Goal: Information Seeking & Learning: Learn about a topic

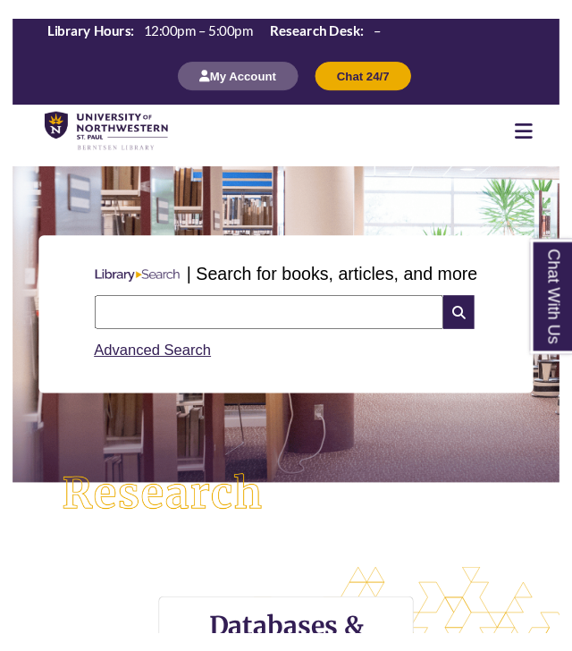
scroll to position [8, 9]
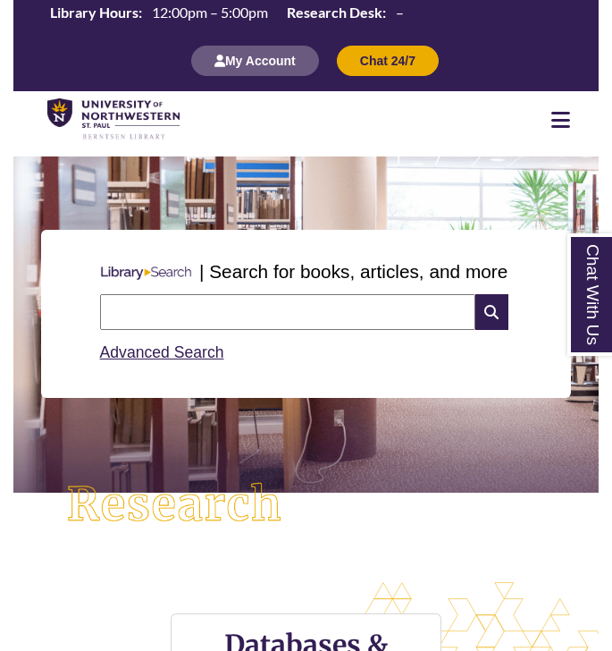
click at [355, 317] on input "text" at bounding box center [287, 312] width 375 height 36
type input "**********"
click at [494, 312] on icon at bounding box center [492, 312] width 33 height 36
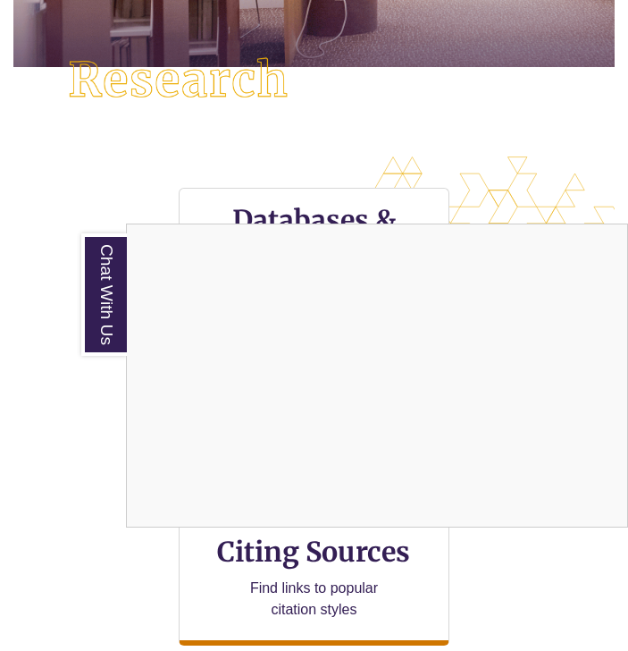
scroll to position [436, 0]
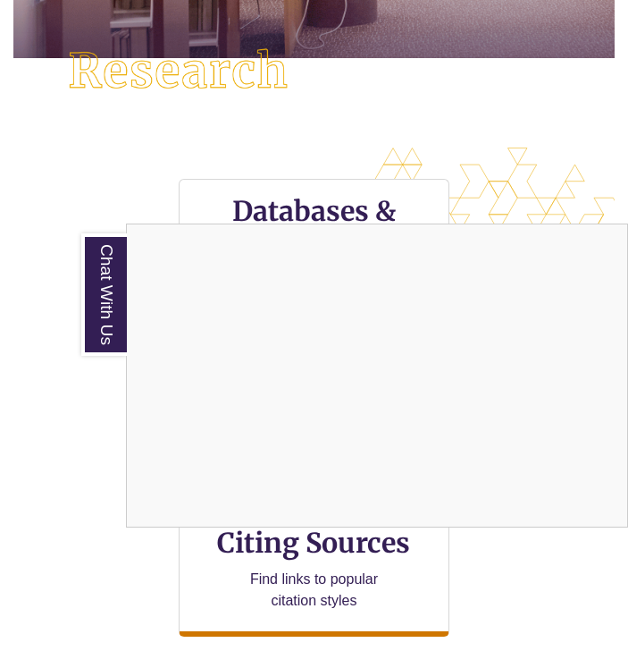
click at [143, 143] on div "Chat With Us" at bounding box center [314, 325] width 628 height 651
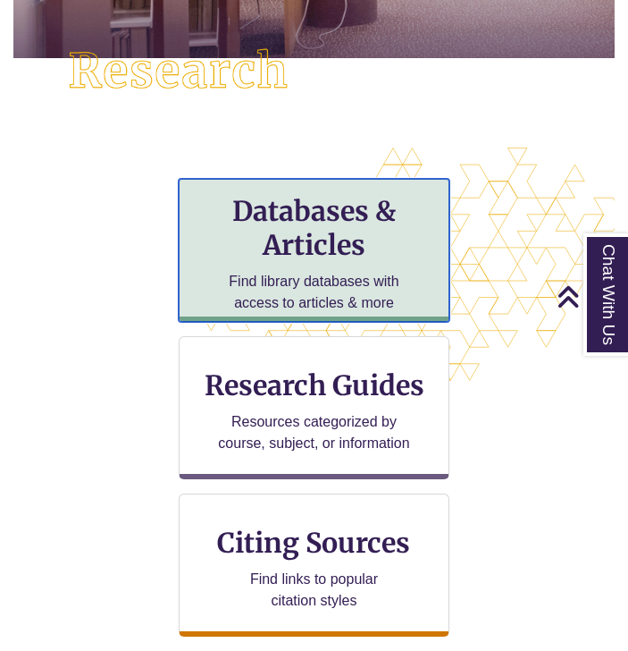
click at [291, 225] on h3 "Databases & Articles" at bounding box center [314, 228] width 241 height 68
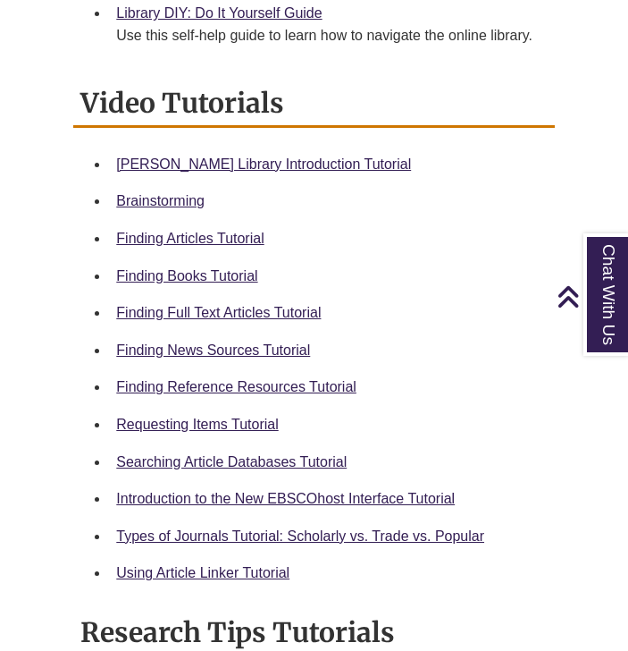
scroll to position [824, 0]
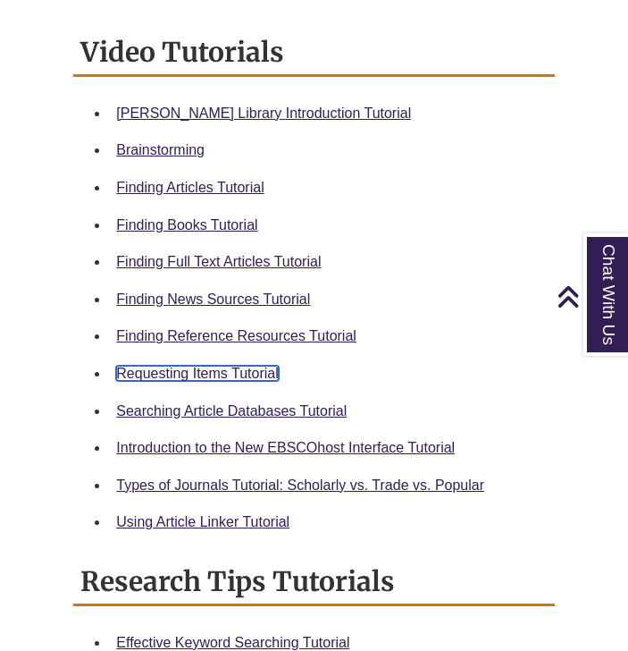
click at [249, 380] on link "Requesting Items Tutorial" at bounding box center [197, 373] width 162 height 15
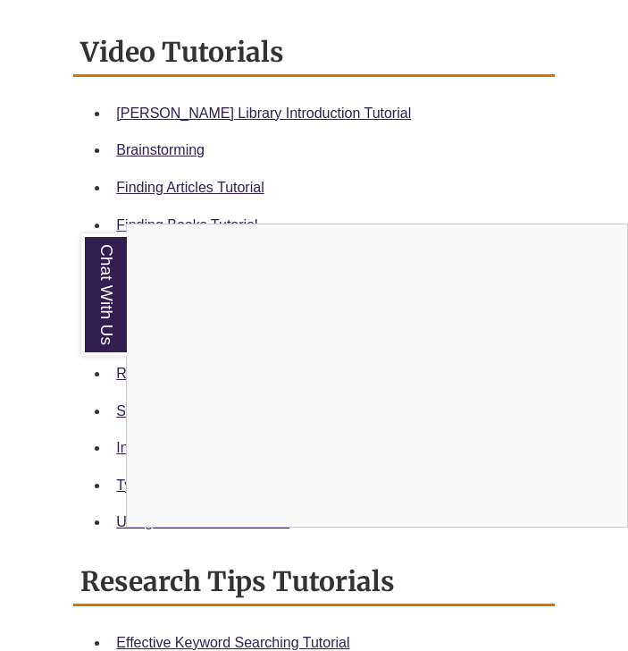
click at [426, 212] on div "Chat With Us" at bounding box center [314, 325] width 628 height 651
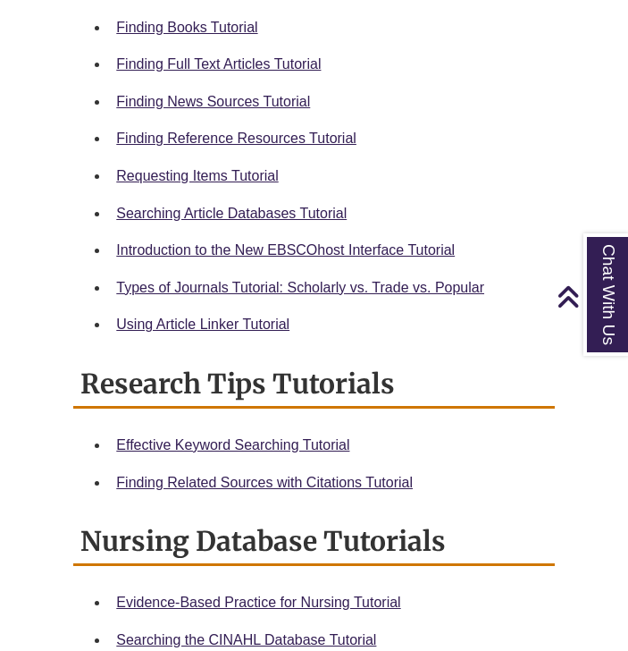
scroll to position [1033, 0]
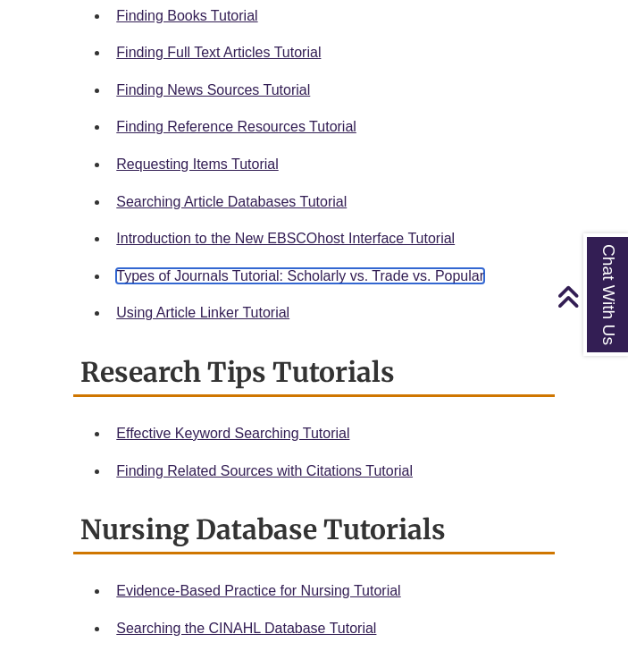
click at [299, 282] on link "Types of Journals Tutorial: Scholarly vs. Trade vs. Popular" at bounding box center [300, 275] width 368 height 15
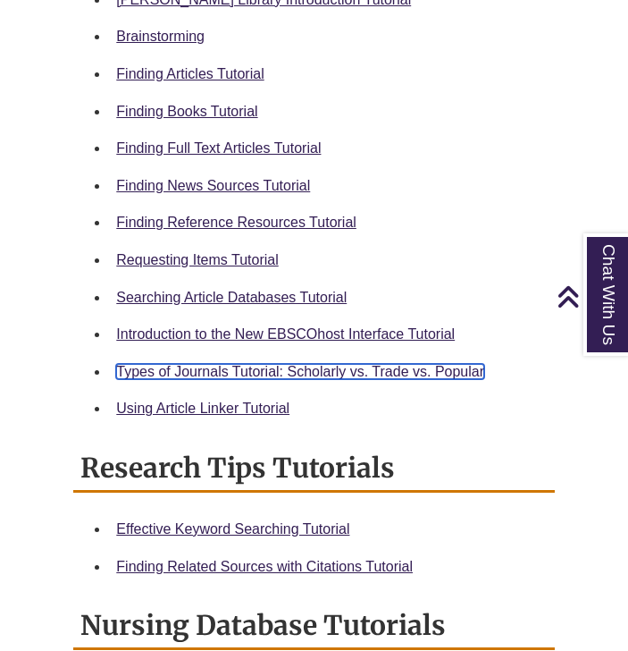
scroll to position [928, 0]
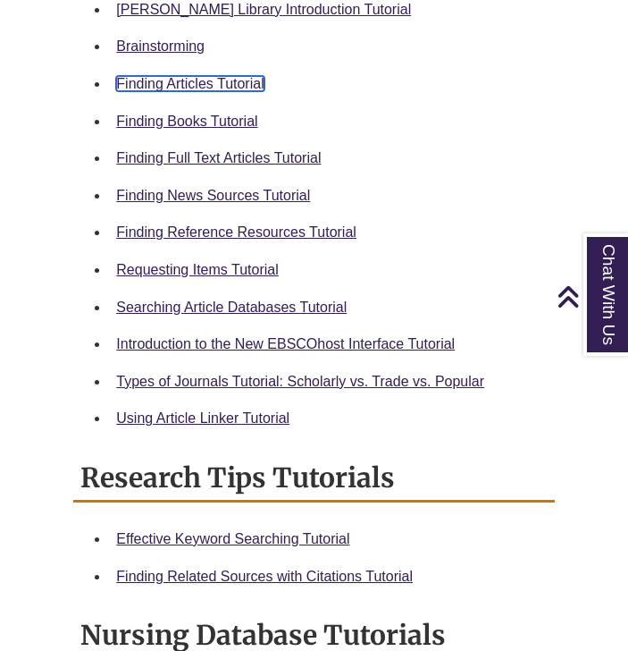
click at [260, 80] on link "Finding Articles Tutorial" at bounding box center [190, 83] width 148 height 15
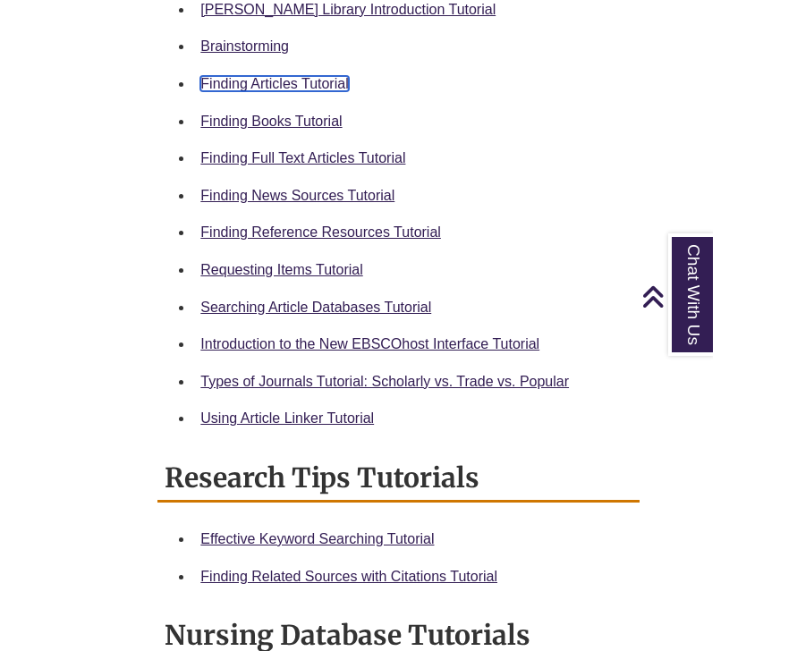
scroll to position [890, 0]
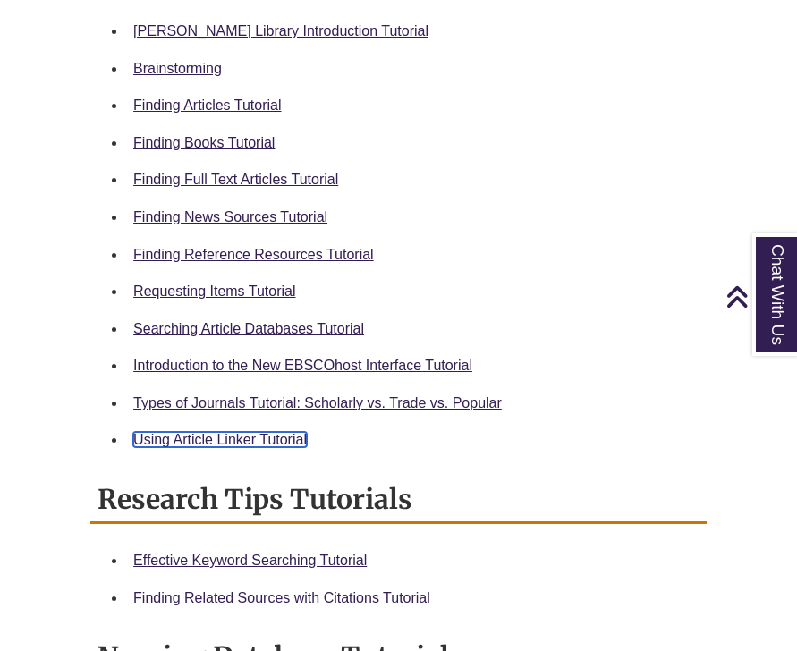
click at [274, 432] on link "Using Article Linker Tutorial" at bounding box center [219, 439] width 173 height 15
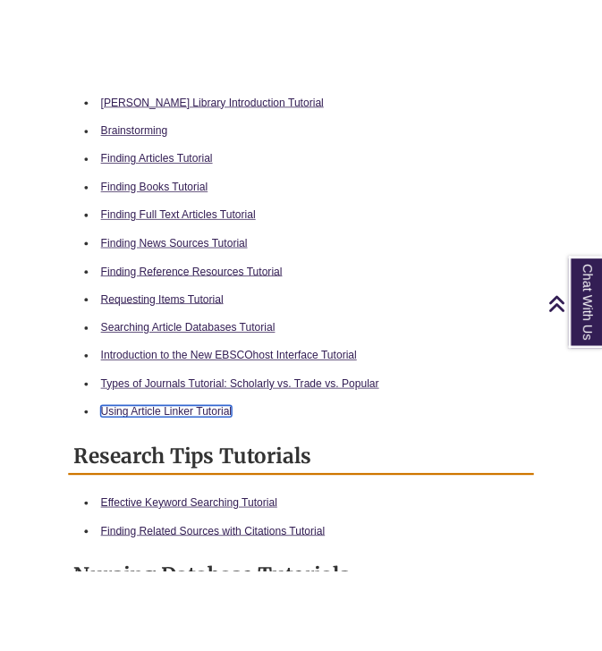
scroll to position [947, 0]
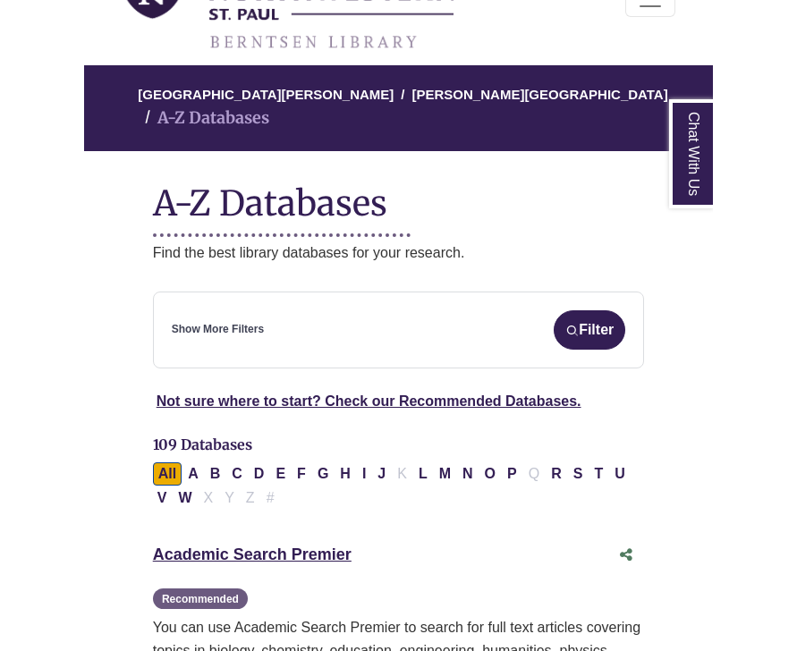
scroll to position [160, 0]
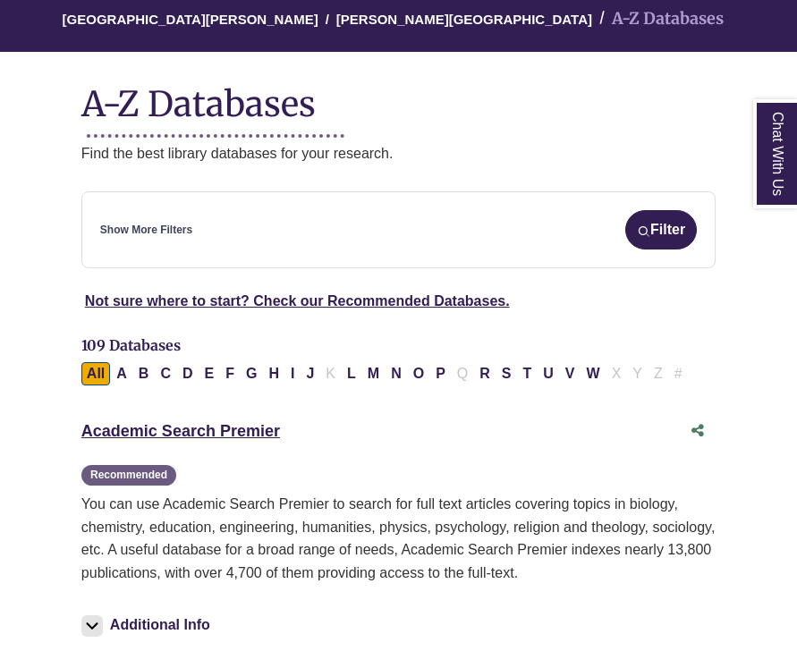
click at [523, 244] on div "Show More Filters Filter" at bounding box center [398, 229] width 596 height 39
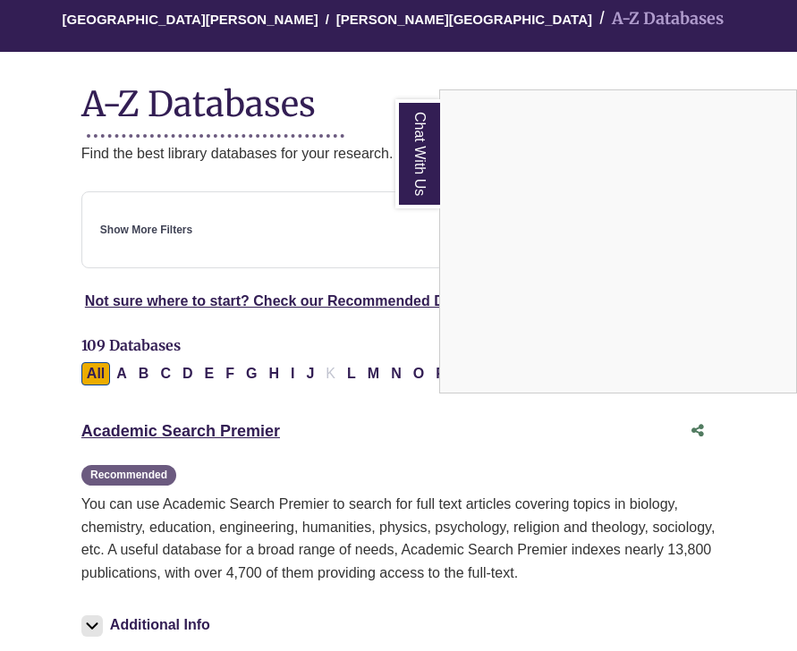
click at [480, 470] on div "Chat With Us" at bounding box center [398, 325] width 797 height 651
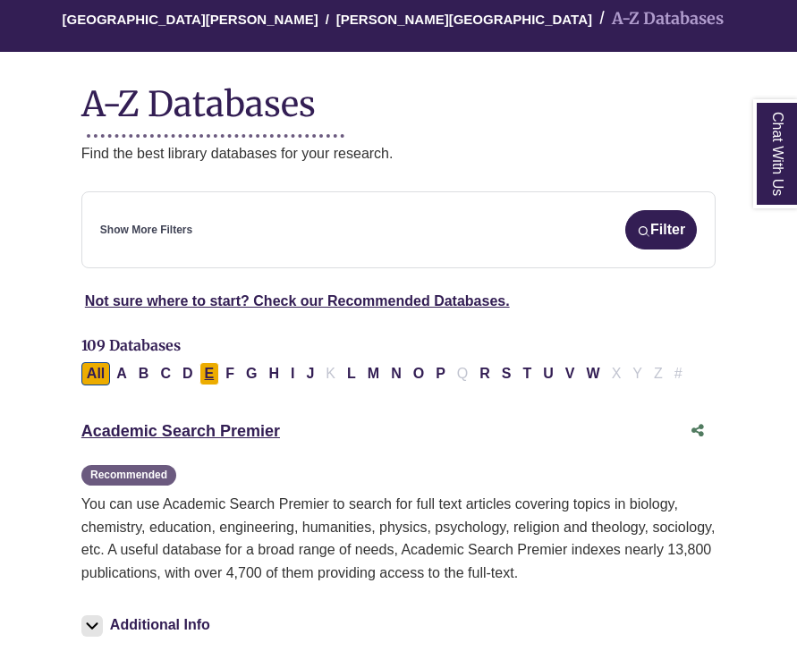
click at [214, 376] on button "E" at bounding box center [209, 373] width 21 height 23
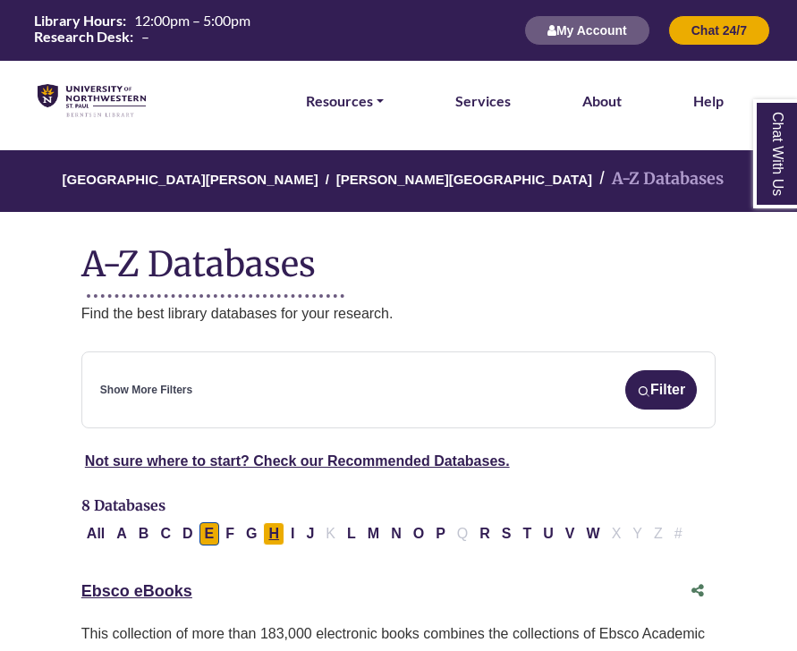
click at [274, 528] on button "H" at bounding box center [273, 533] width 21 height 23
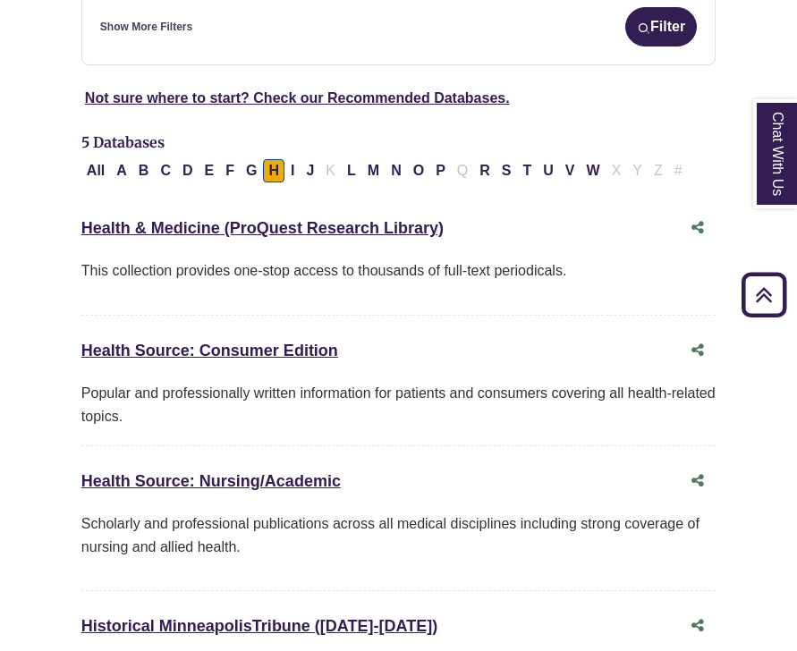
scroll to position [340, 0]
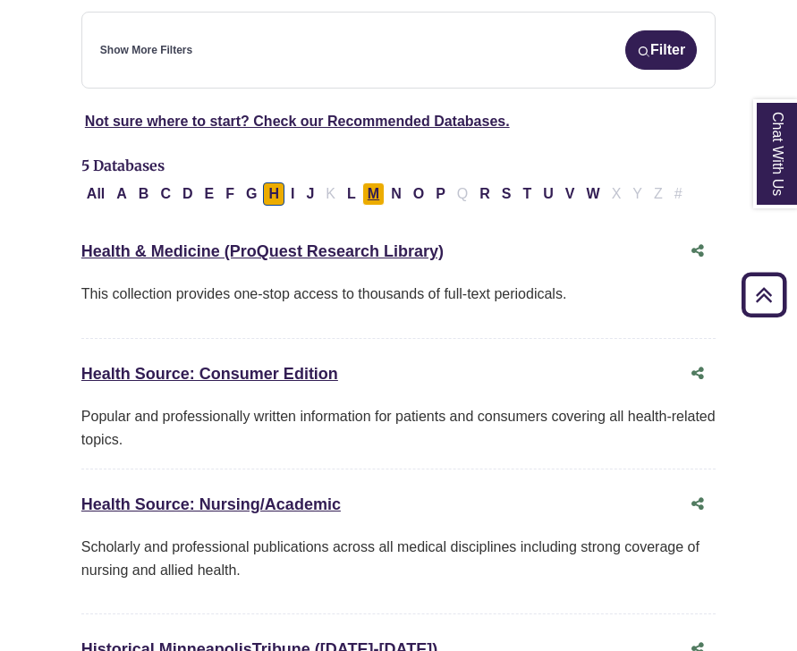
click at [375, 195] on button "M" at bounding box center [373, 193] width 22 height 23
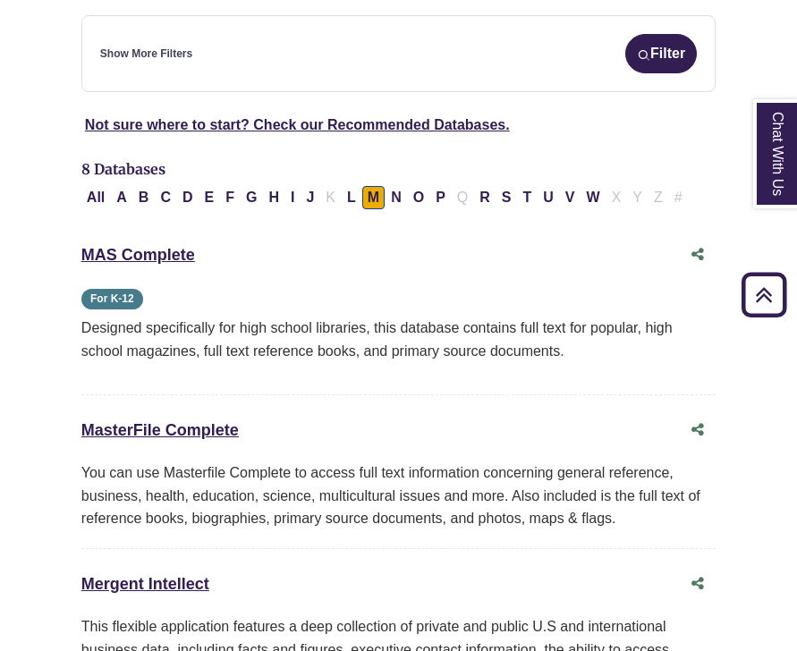
scroll to position [335, 0]
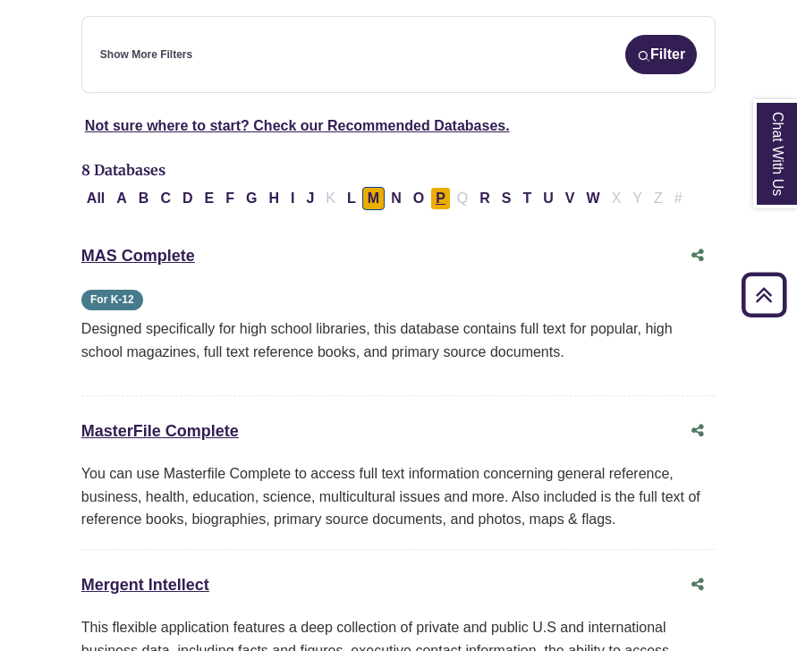
click at [434, 198] on button "P" at bounding box center [440, 198] width 21 height 23
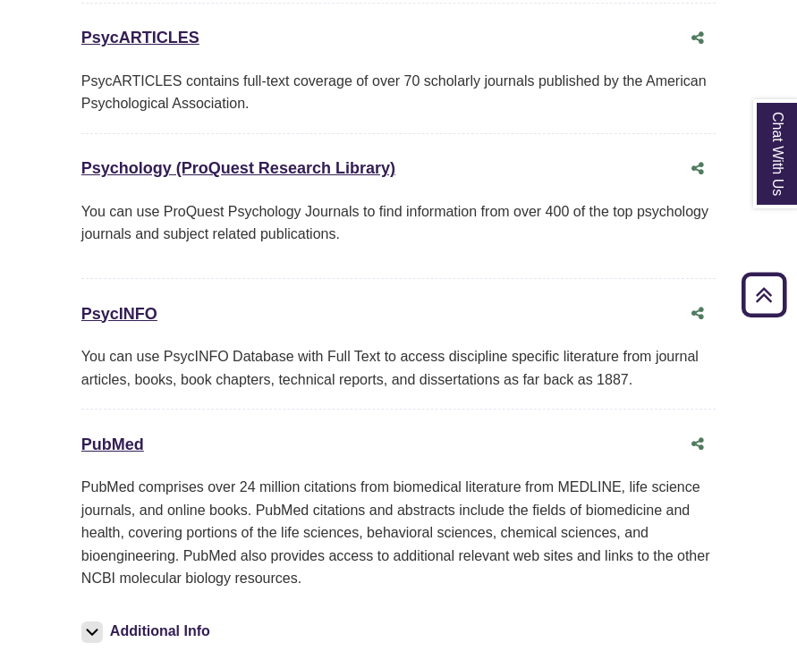
scroll to position [2278, 0]
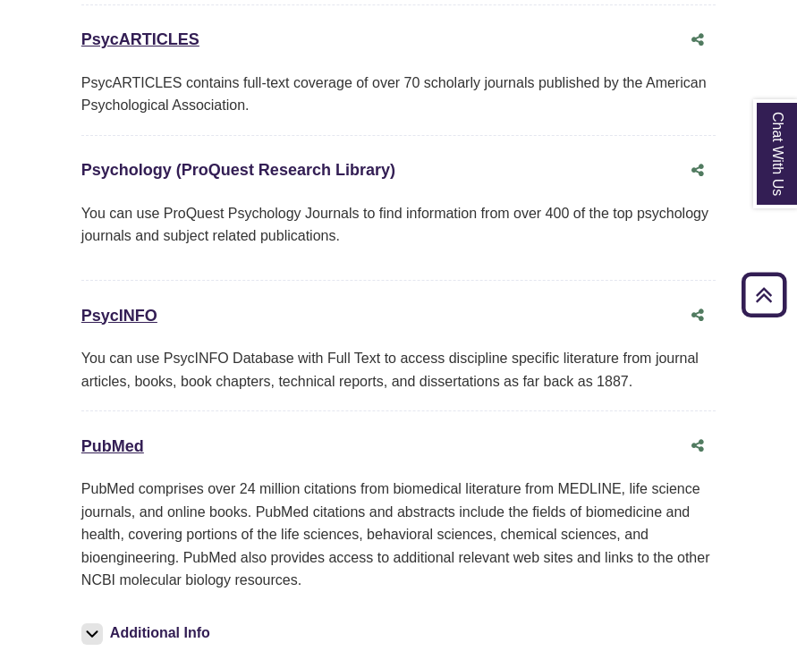
click at [341, 161] on link "Psychology (ProQuest Research Library) This link opens in a new window" at bounding box center [238, 170] width 314 height 18
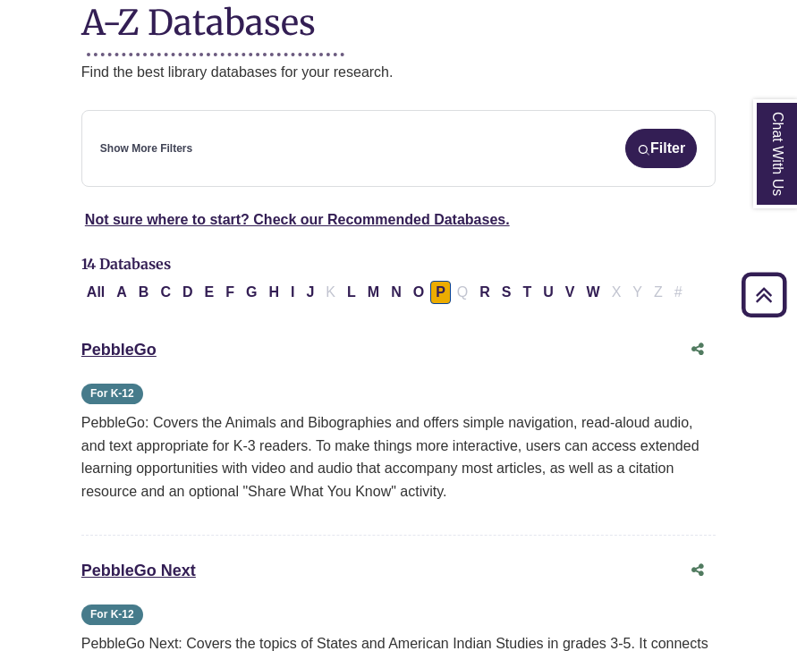
scroll to position [0, 0]
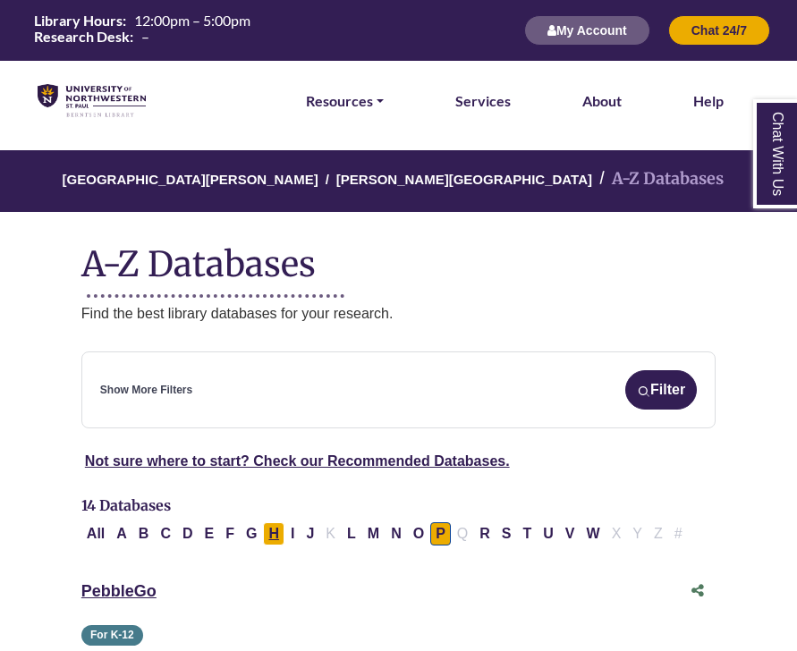
click at [271, 535] on button "H" at bounding box center [273, 533] width 21 height 23
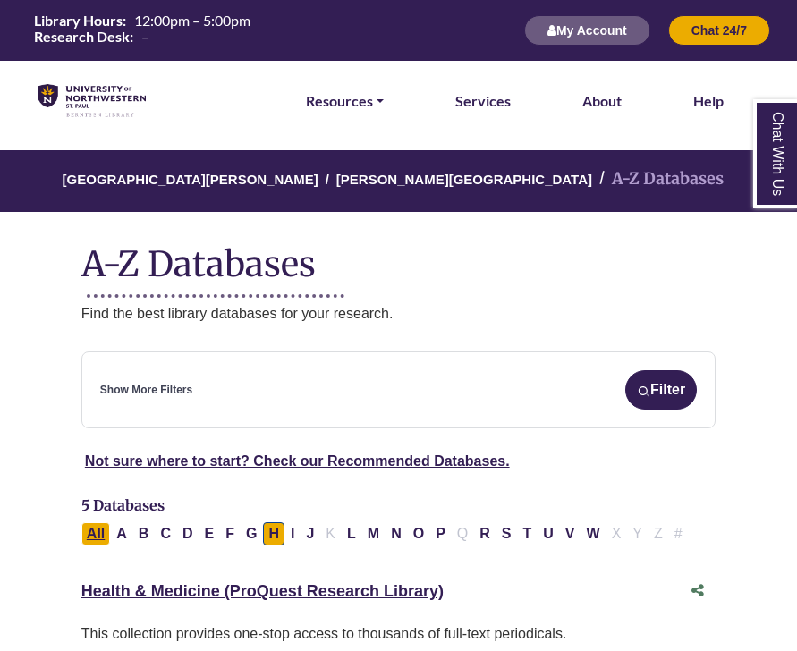
click at [85, 535] on button "All" at bounding box center [95, 533] width 29 height 23
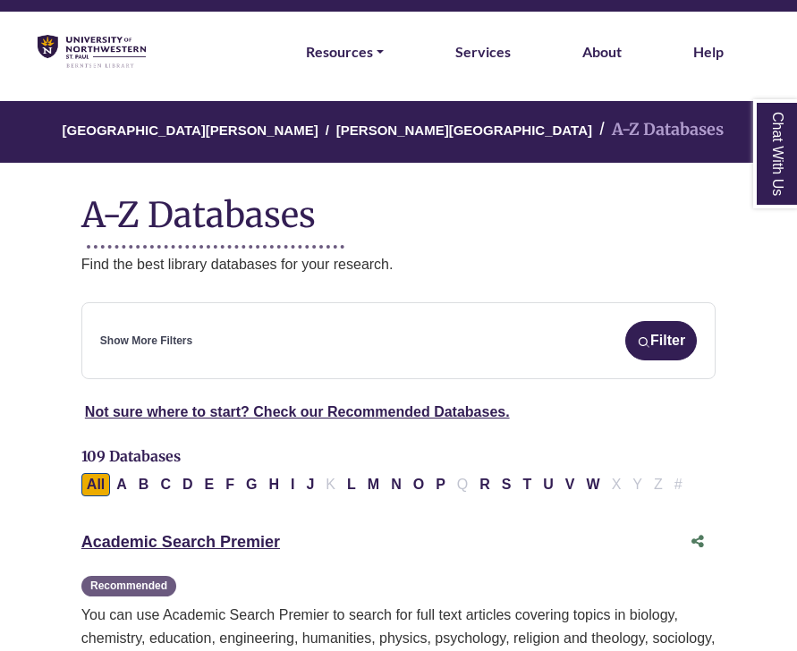
scroll to position [50, 0]
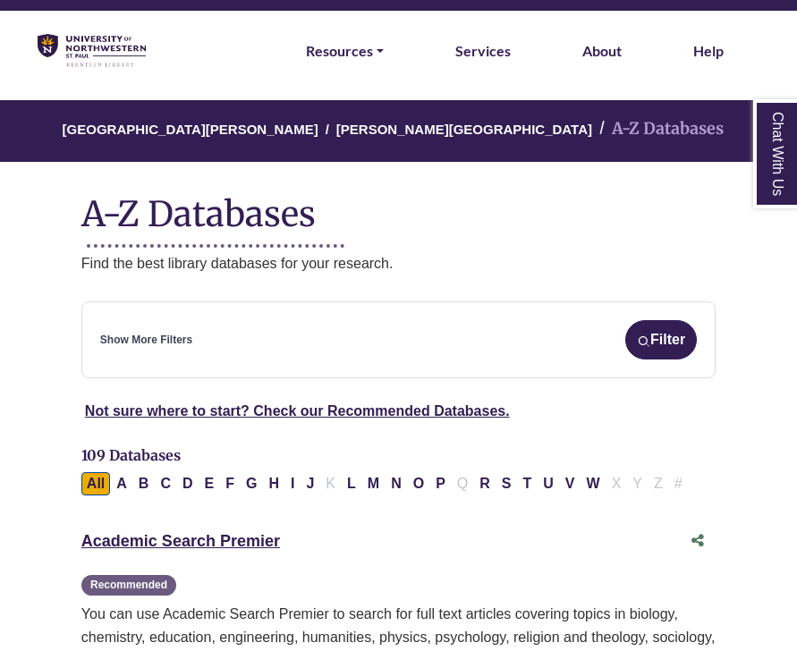
click at [319, 339] on div "Show More Filters Filter" at bounding box center [398, 339] width 596 height 39
click at [628, 339] on button "Filter" at bounding box center [661, 339] width 72 height 39
click at [628, 418] on div "Not sure where to start? Check our Recommended Databases." at bounding box center [398, 411] width 655 height 23
click at [101, 42] on img at bounding box center [92, 51] width 108 height 34
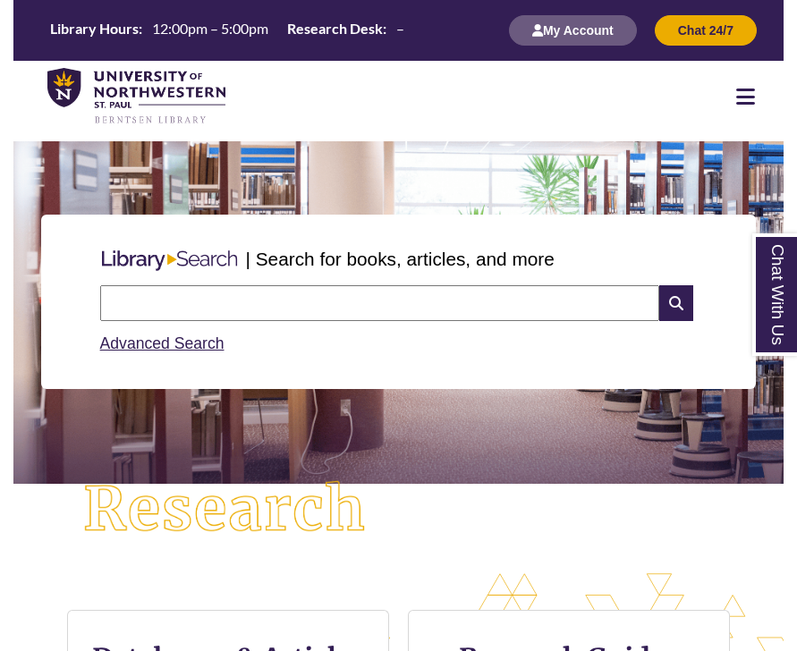
click at [253, 299] on input "text" at bounding box center [379, 303] width 559 height 36
type input "**********"
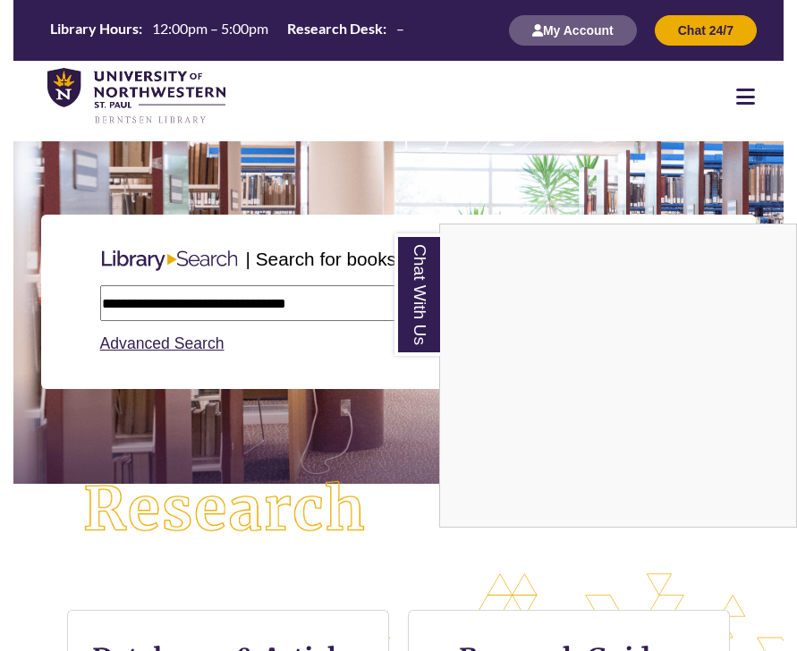
click at [374, 419] on div "Chat With Us" at bounding box center [398, 325] width 797 height 651
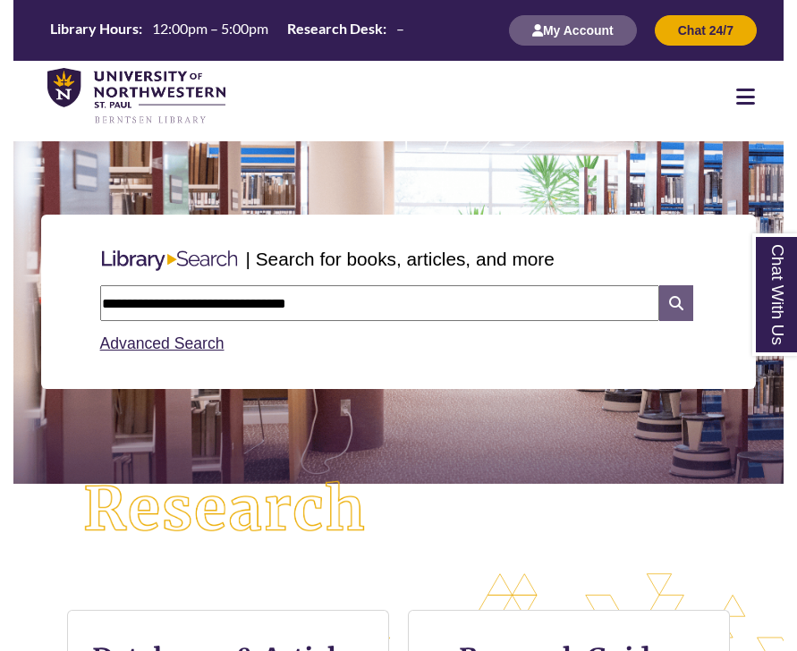
click at [683, 302] on icon at bounding box center [676, 303] width 34 height 36
